Goal: Obtain resource: Obtain resource

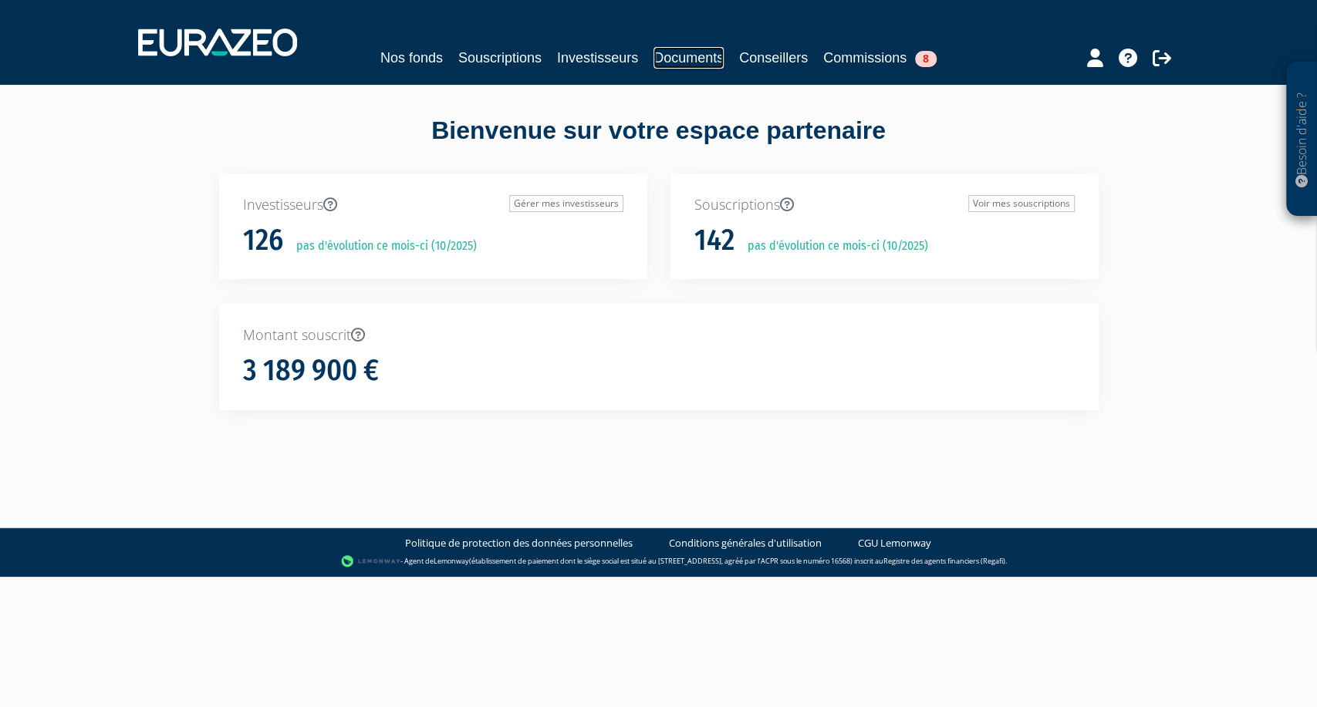
click at [702, 57] on link "Documents" at bounding box center [688, 58] width 70 height 22
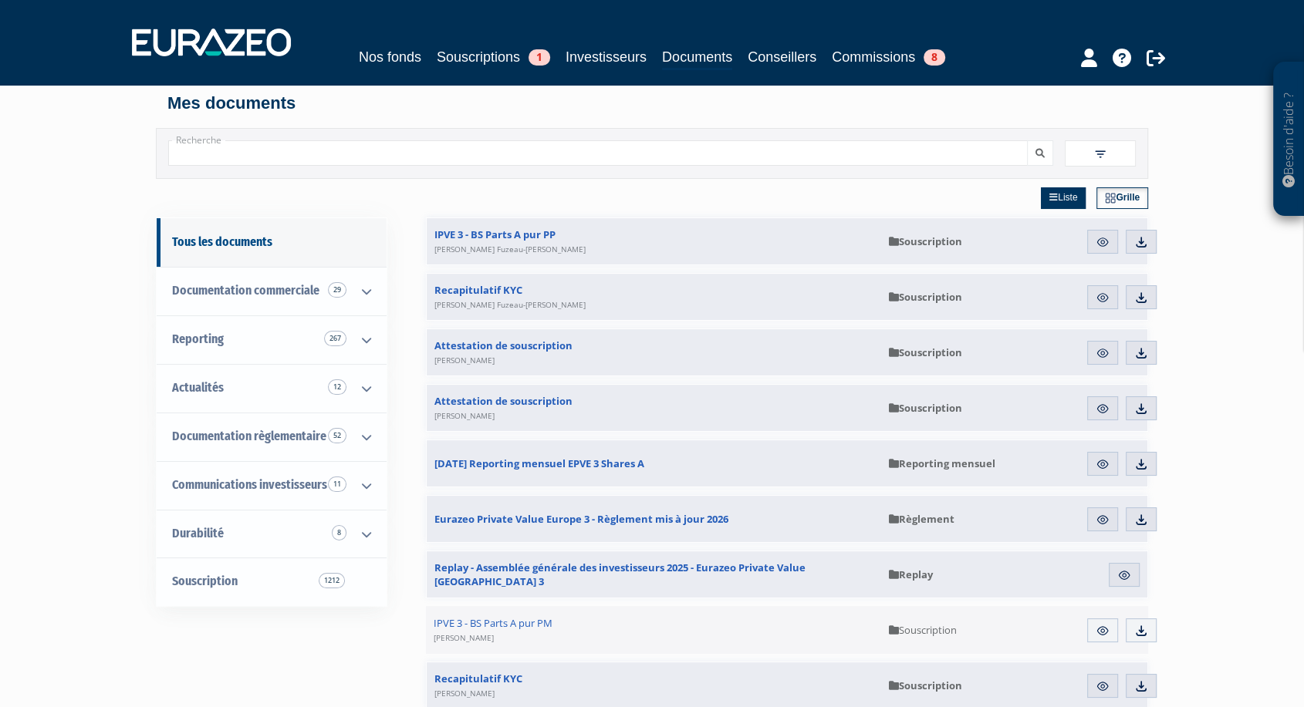
scroll to position [7, 0]
click at [349, 144] on input "Recherche" at bounding box center [597, 152] width 859 height 25
type input "EPVE3"
click at [1027, 140] on button "submit" at bounding box center [1040, 152] width 26 height 25
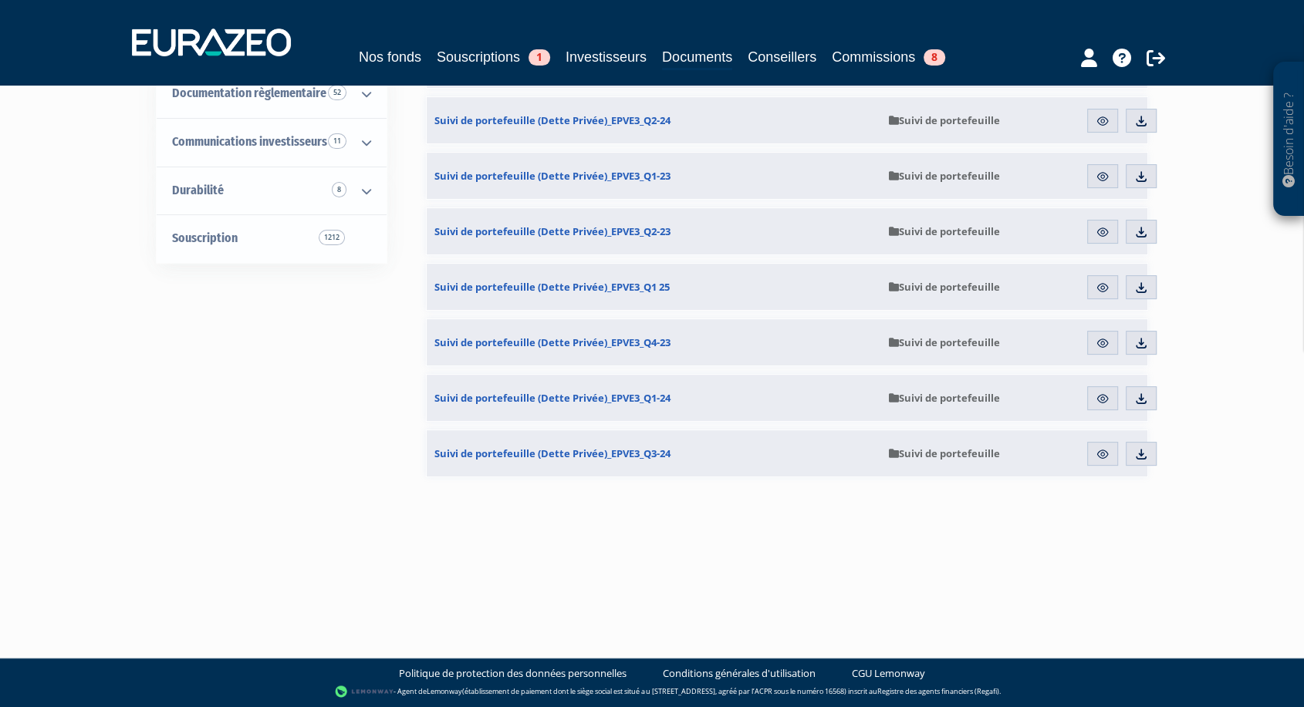
scroll to position [0, 0]
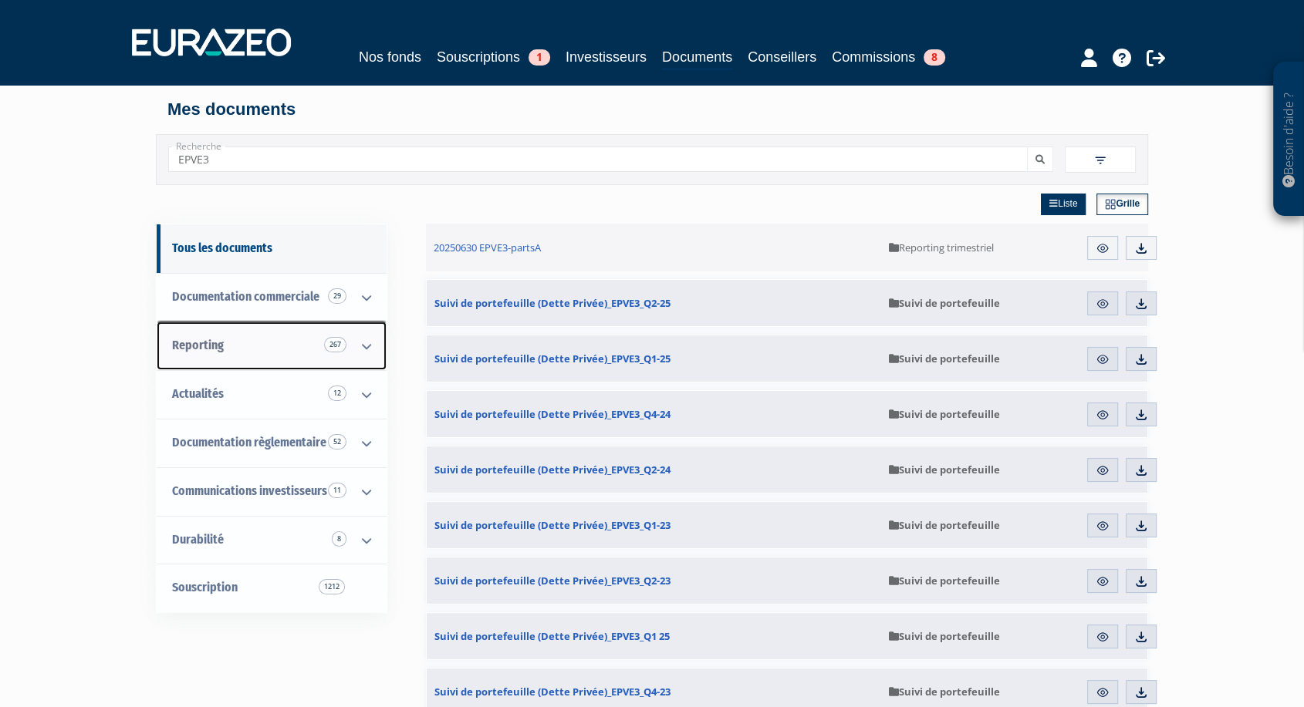
click at [288, 340] on link "Reporting 267" at bounding box center [272, 346] width 230 height 49
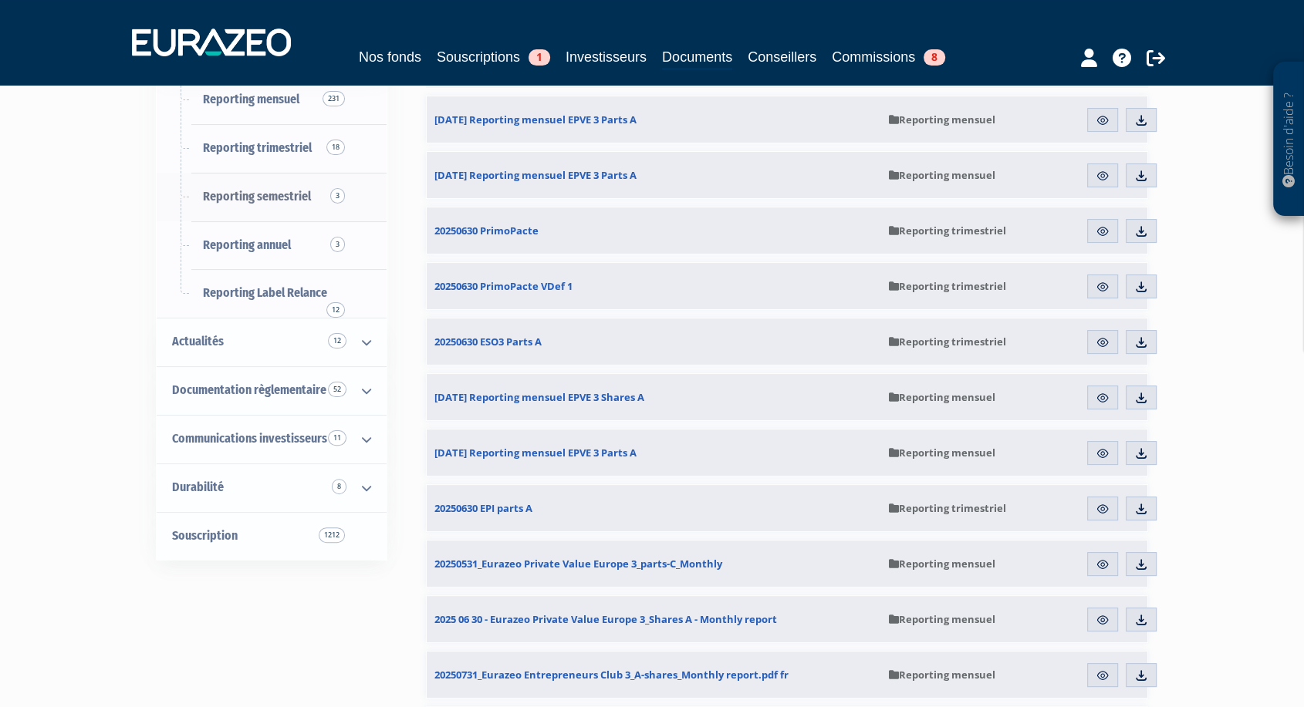
scroll to position [295, 0]
